Goal: Information Seeking & Learning: Learn about a topic

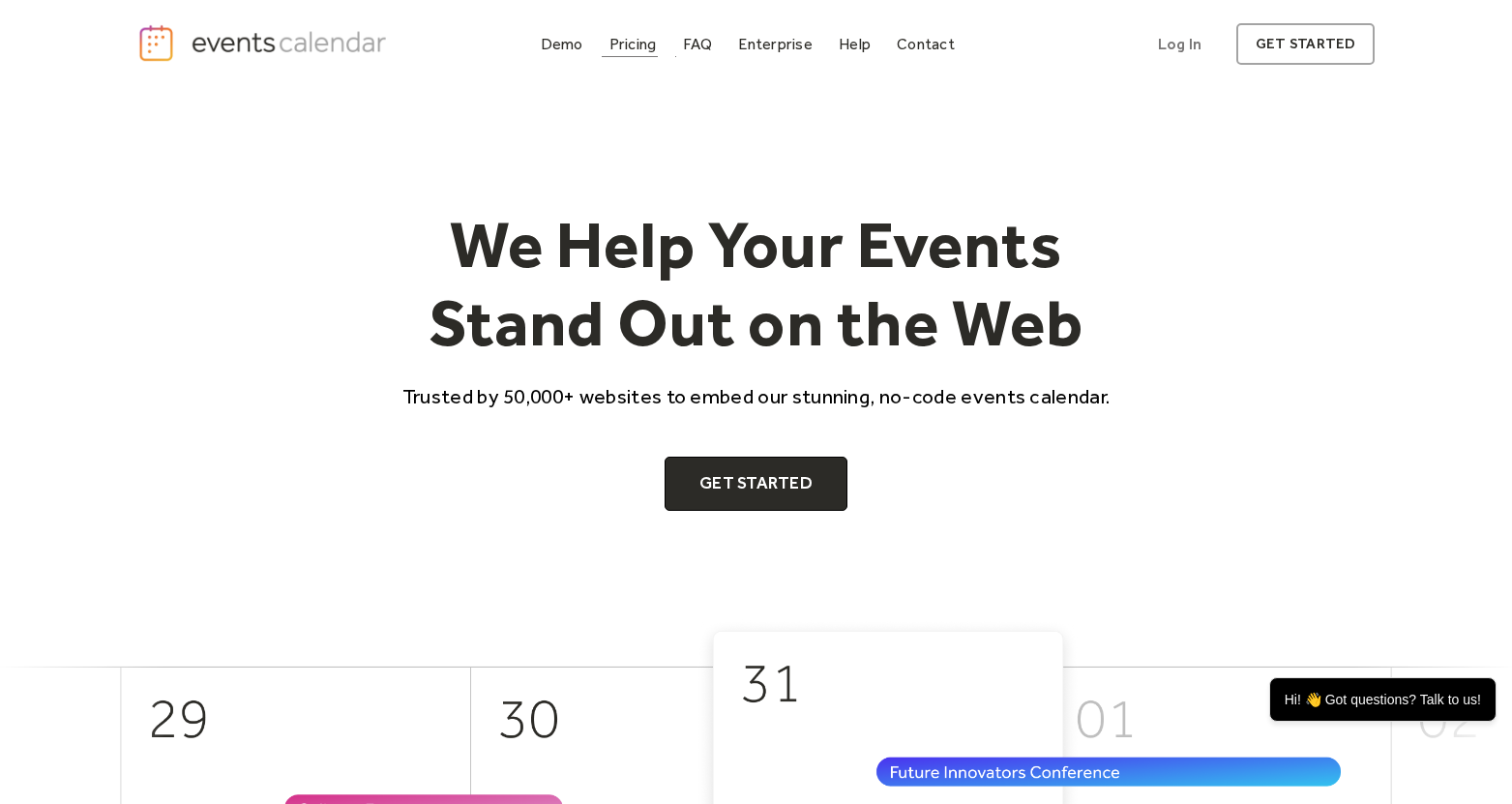
click at [642, 47] on div "Pricing" at bounding box center [633, 43] width 47 height 11
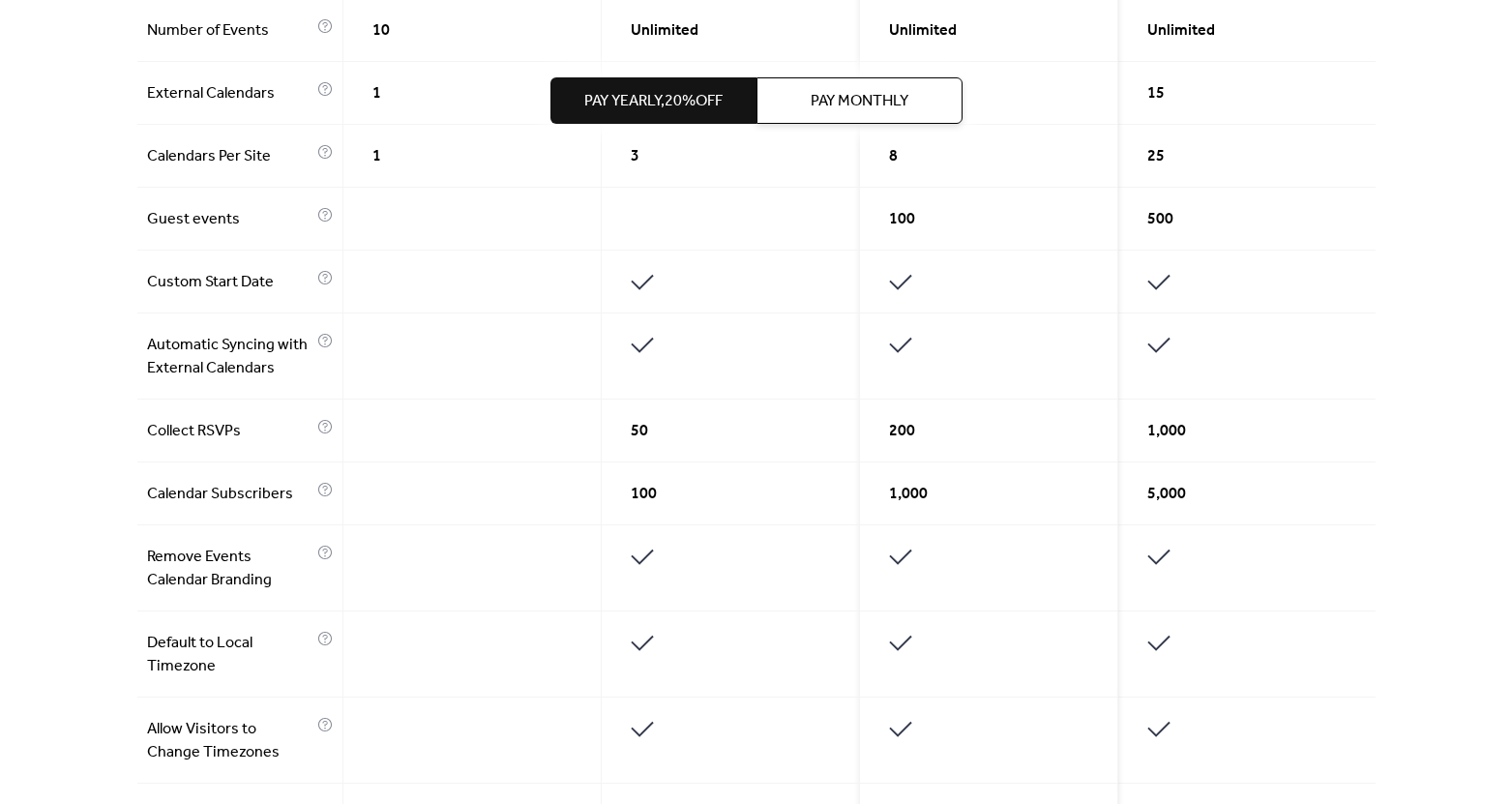
scroll to position [727, 0]
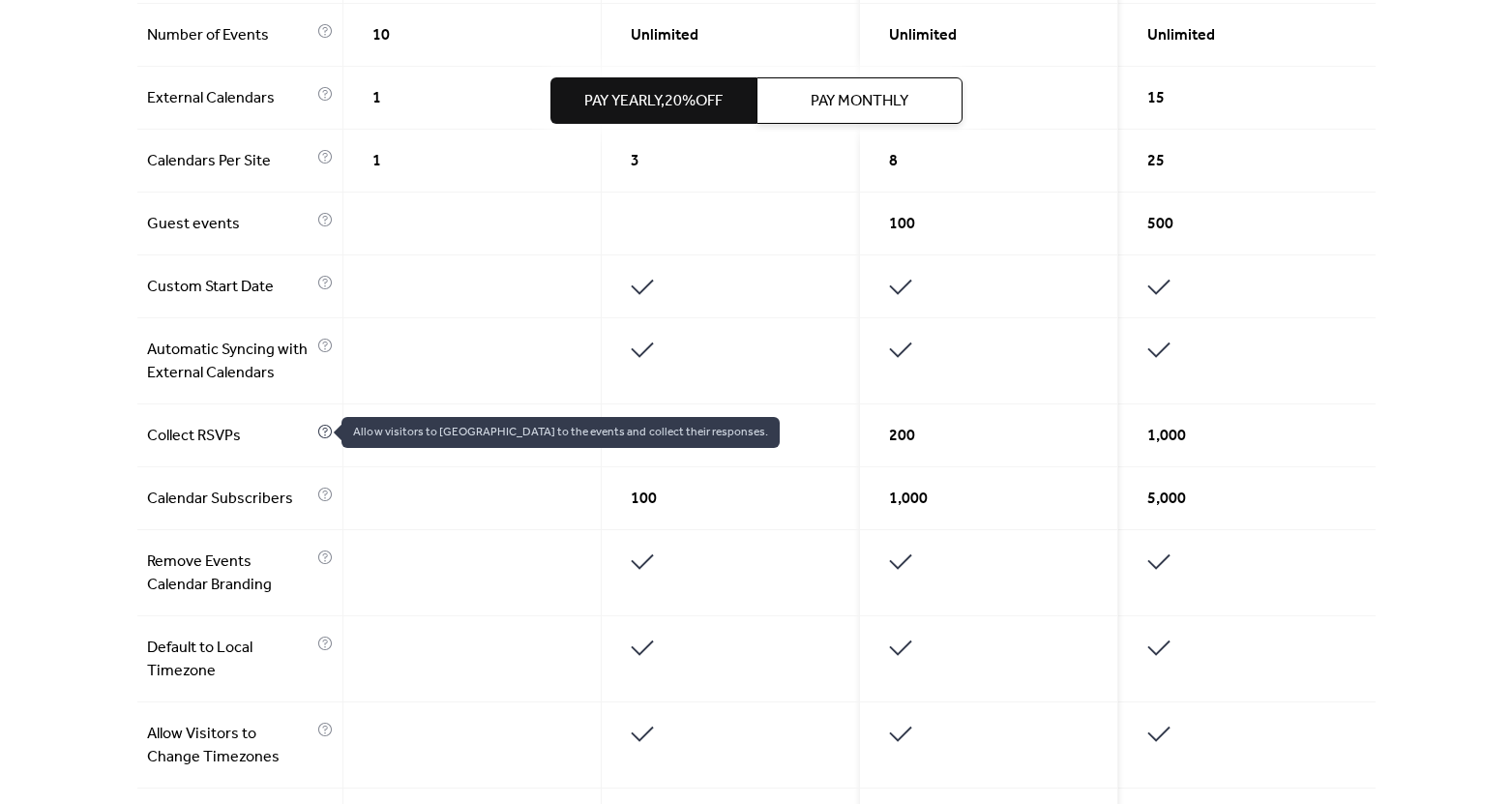
click at [321, 433] on icon at bounding box center [325, 431] width 16 height 16
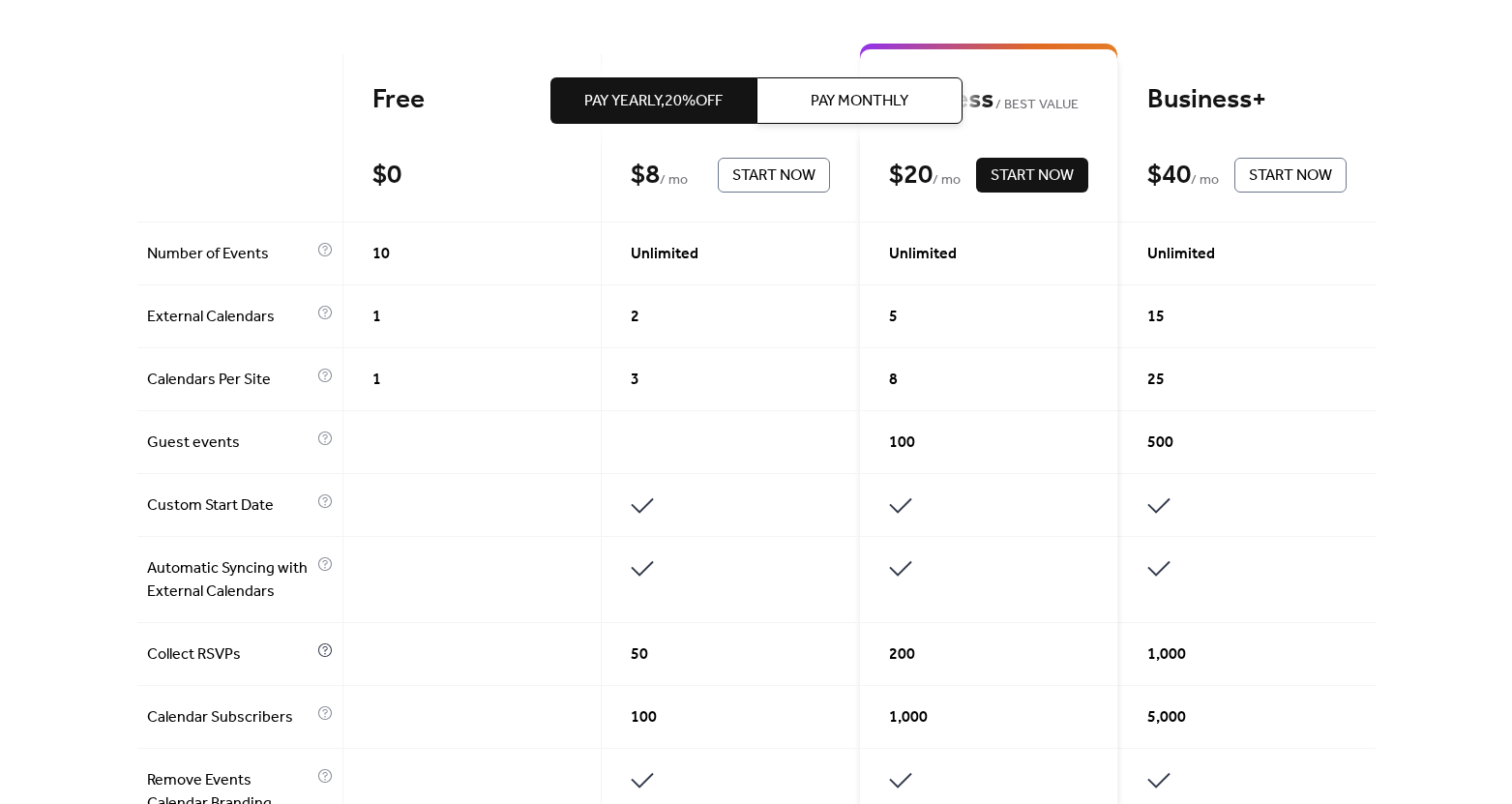
scroll to position [507, 0]
click at [321, 431] on div "Guest events" at bounding box center [241, 444] width 206 height 63
